Goal: Find specific page/section: Find specific page/section

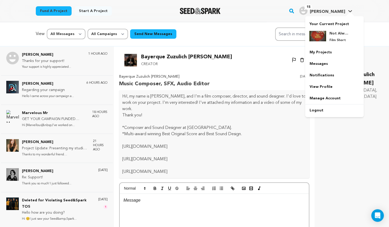
scroll to position [30, 0]
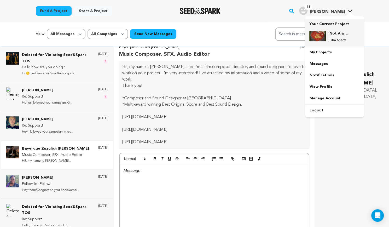
click at [335, 33] on h4 "Not Always" at bounding box center [339, 33] width 19 height 5
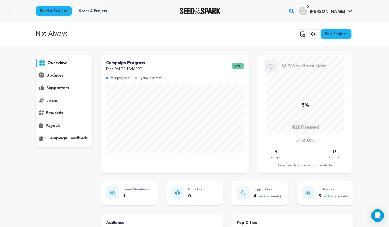
click at [316, 33] on icon at bounding box center [314, 34] width 5 height 4
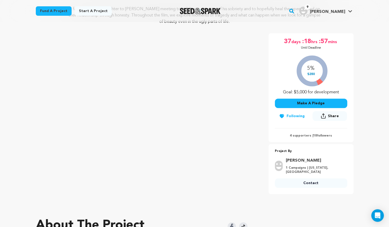
scroll to position [86, 0]
